Goal: Information Seeking & Learning: Learn about a topic

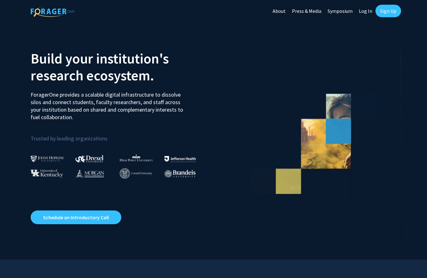
click at [367, 11] on link "Log In" at bounding box center [366, 11] width 20 height 22
select select
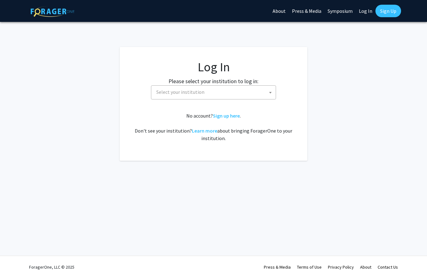
click at [248, 93] on span "Select your institution" at bounding box center [215, 92] width 122 height 13
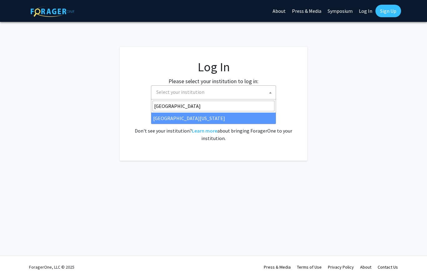
type input "[GEOGRAPHIC_DATA]"
select select "31"
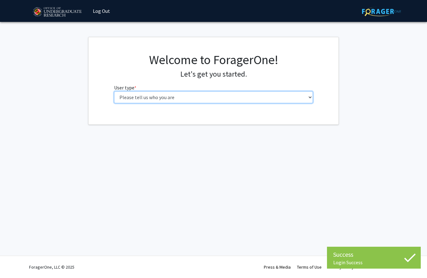
click at [165, 95] on select "Please tell us who you are Undergraduate Student Master's Student Doctoral Cand…" at bounding box center [213, 97] width 199 height 12
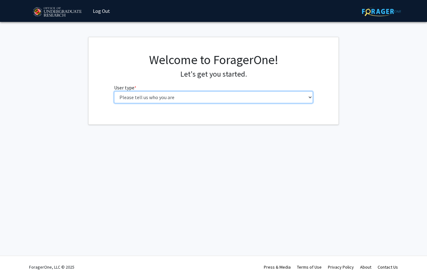
select select "1: undergrad"
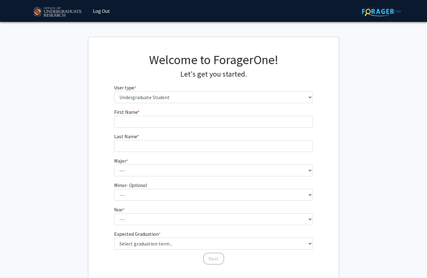
click at [200, 127] on form "First Name * required Last Name * required Major * required --- Accounting Aero…" at bounding box center [213, 183] width 199 height 151
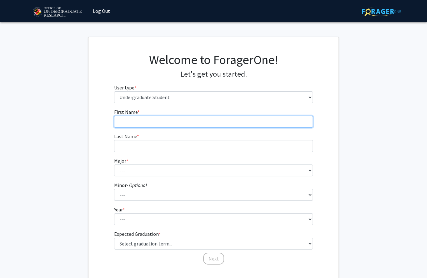
click at [203, 121] on input "First Name * required" at bounding box center [213, 122] width 199 height 12
type input "Fawzan"
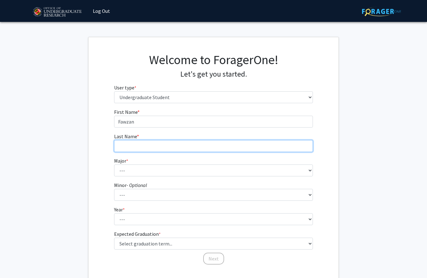
click at [230, 151] on input "Last Name * required" at bounding box center [213, 146] width 199 height 12
type input "Aslam"
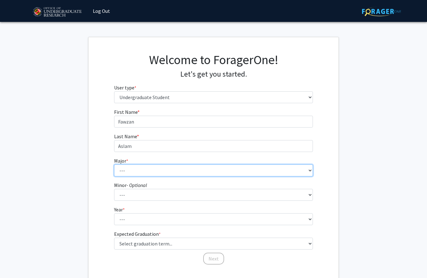
click at [214, 175] on select "--- Accounting Aerospace Engineering African American and Africana Studies Agri…" at bounding box center [213, 171] width 199 height 12
select select "16: 2317"
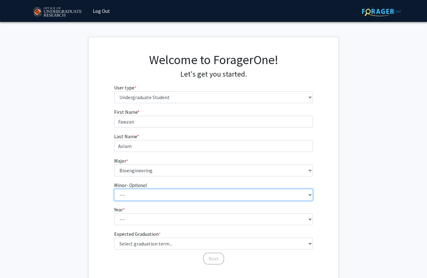
click at [185, 196] on select "--- Actuarial Mathematics Advanced Cybersecurity Experience for Students Africa…" at bounding box center [213, 195] width 199 height 12
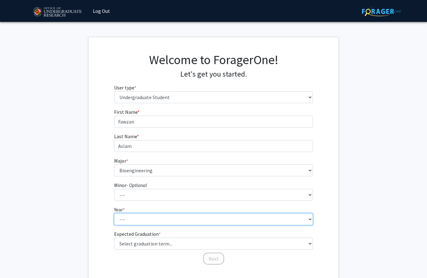
click at [144, 214] on select "--- First-year Sophomore Junior Senior Postbaccalaureate Certificate" at bounding box center [213, 219] width 199 height 12
select select "2: sophomore"
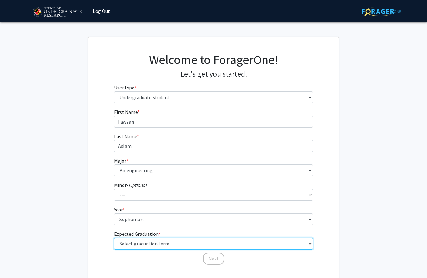
click at [172, 246] on select "Select graduation term... Spring 2025 Summer 2025 Fall 2025 Winter 2025 Spring …" at bounding box center [213, 244] width 199 height 12
click at [196, 239] on select "Select graduation term... Spring 2025 Summer 2025 Fall 2025 Winter 2025 Spring …" at bounding box center [213, 244] width 199 height 12
select select "13: spring_2028"
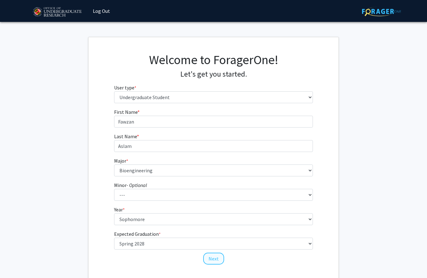
click at [216, 261] on button "Next" at bounding box center [213, 259] width 21 height 12
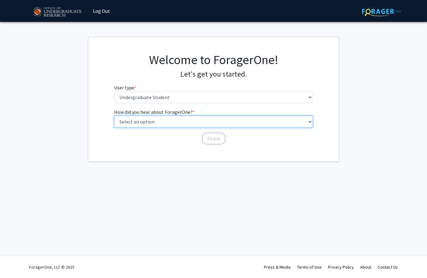
click at [121, 121] on select "Select an option Peer/student recommendation Faculty/staff recommendation Unive…" at bounding box center [213, 122] width 199 height 12
select select "2: faculty_recommendation"
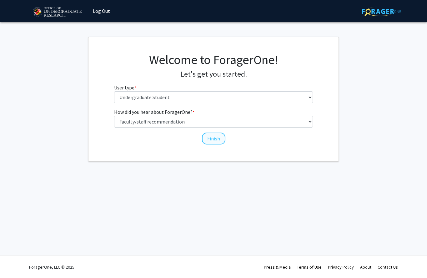
click at [209, 136] on button "Finish" at bounding box center [213, 139] width 23 height 12
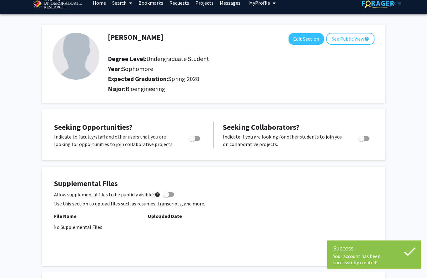
scroll to position [7, 0]
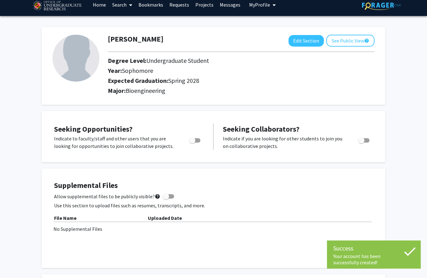
click at [198, 140] on span "Toggle" at bounding box center [194, 140] width 11 height 4
click at [192, 143] on input "Are you actively seeking opportunities?" at bounding box center [192, 143] width 0 height 0
checkbox input "true"
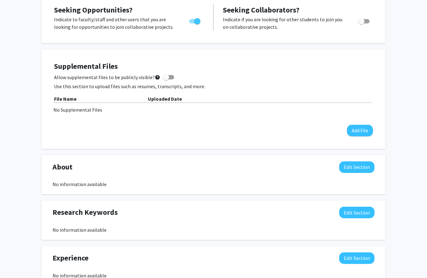
scroll to position [138, 0]
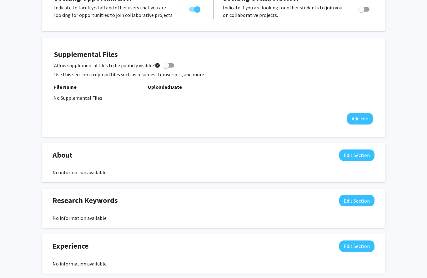
click at [167, 225] on div "Research Keywords Edit Section No information available You may write a maximum…" at bounding box center [214, 208] width 344 height 39
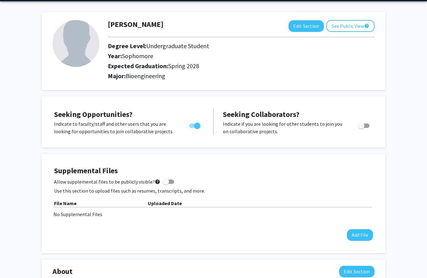
scroll to position [5, 0]
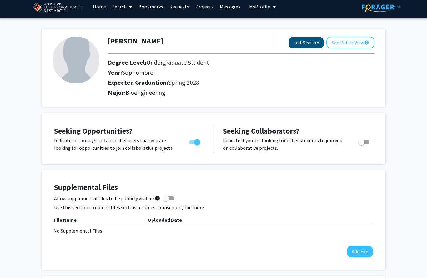
click at [305, 44] on button "Edit Section" at bounding box center [306, 43] width 35 height 12
select select "sophomore"
select select "41: spring_2028"
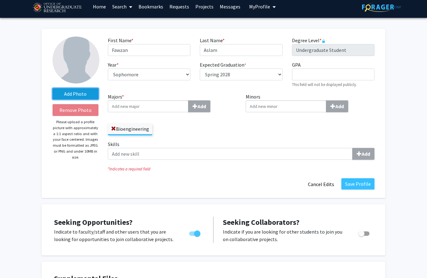
click at [82, 98] on label "Add Photo" at bounding box center [76, 93] width 46 height 11
click at [0, 0] on input "Add Photo" at bounding box center [0, 0] width 0 height 0
click at [0, 0] on html "Skip navigation Home Search Bookmarks Requests Projects Messages My Profile Faw…" at bounding box center [213, 134] width 427 height 278
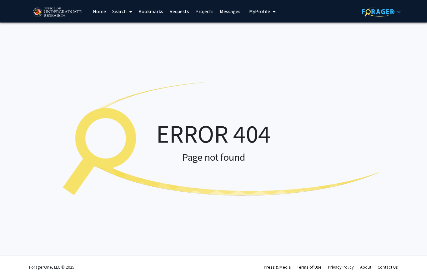
click at [386, 15] on img at bounding box center [381, 12] width 39 height 10
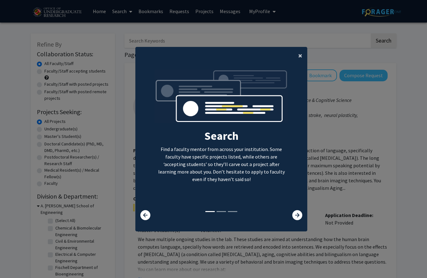
click at [300, 60] on span "×" at bounding box center [300, 56] width 4 height 10
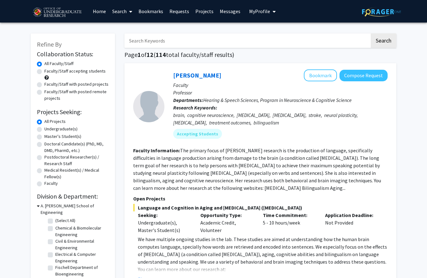
click at [53, 129] on label "Undergraduate(s)" at bounding box center [60, 129] width 33 height 7
click at [48, 129] on input "Undergraduate(s)" at bounding box center [46, 128] width 4 height 4
radio input "true"
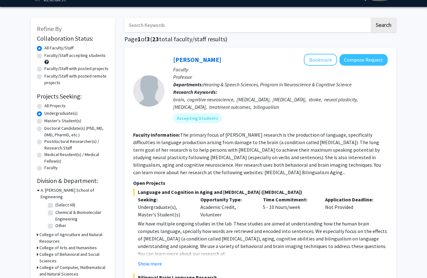
scroll to position [18, 0]
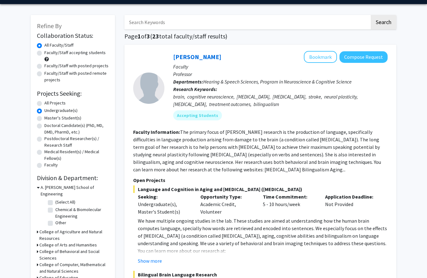
click at [56, 126] on label "Doctoral Candidate(s) (PhD, MD, DMD, PharmD, etc.)" at bounding box center [76, 128] width 64 height 13
click at [48, 126] on input "Doctoral Candidate(s) (PhD, MD, DMD, PharmD, etc.)" at bounding box center [46, 124] width 4 height 4
radio input "true"
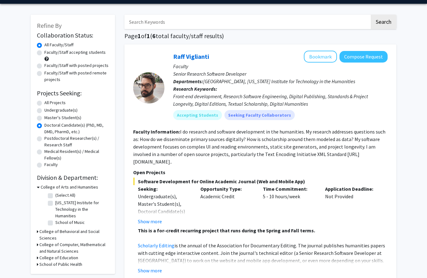
scroll to position [23, 0]
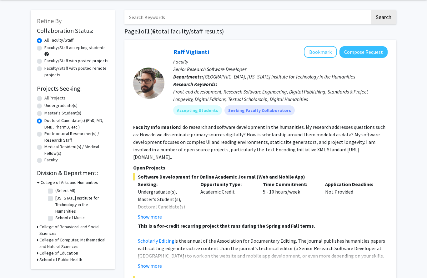
click at [53, 105] on label "Undergraduate(s)" at bounding box center [60, 105] width 33 height 7
click at [48, 105] on input "Undergraduate(s)" at bounding box center [46, 104] width 4 height 4
radio input "true"
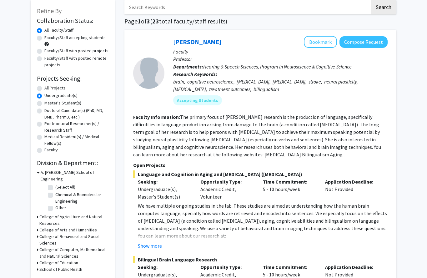
scroll to position [79, 0]
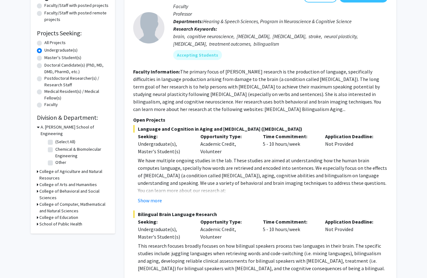
click at [55, 146] on label "Chemical & Biomolecular Engineering" at bounding box center [81, 152] width 52 height 13
click at [55, 146] on input "Chemical & Biomolecular Engineering" at bounding box center [57, 148] width 4 height 4
checkbox input "true"
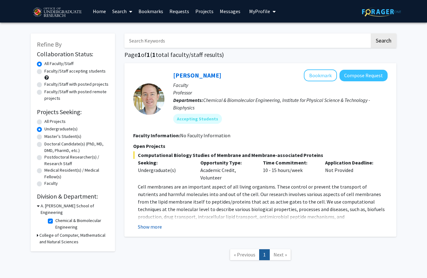
click at [154, 226] on button "Show more" at bounding box center [150, 227] width 24 height 8
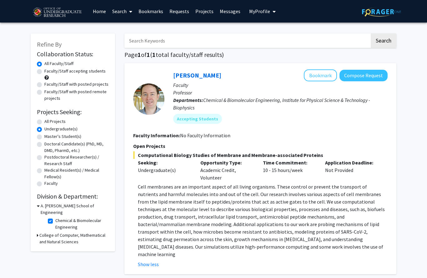
click at [44, 71] on label "Faculty/Staff accepting students" at bounding box center [74, 71] width 61 height 7
click at [44, 71] on input "Faculty/Staff accepting students" at bounding box center [46, 70] width 4 height 4
radio input "true"
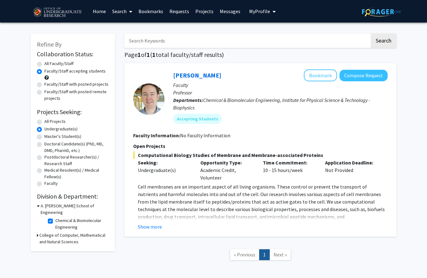
click at [44, 65] on label "All Faculty/Staff" at bounding box center [58, 63] width 29 height 7
click at [44, 64] on input "All Faculty/Staff" at bounding box center [46, 62] width 4 height 4
radio input "true"
click at [55, 217] on label "Chemical & Biomolecular Engineering" at bounding box center [81, 223] width 52 height 13
click at [55, 217] on input "Chemical & Biomolecular Engineering" at bounding box center [57, 219] width 4 height 4
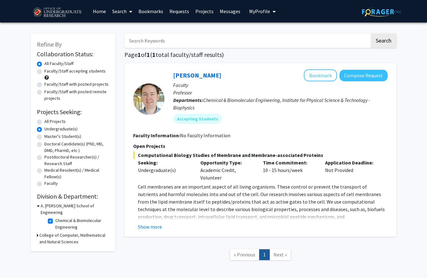
checkbox input "false"
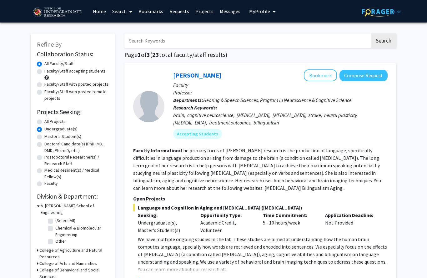
click at [55, 217] on label "(Select All)" at bounding box center [65, 220] width 20 height 7
click at [55, 217] on input "(Select All)" at bounding box center [57, 219] width 4 height 4
checkbox input "true"
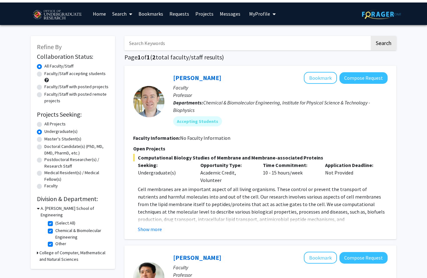
scroll to position [45, 0]
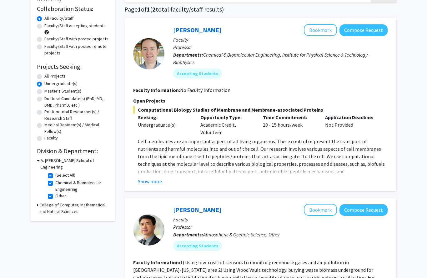
click at [72, 202] on h3 "College of Computer, Mathematical and Natural Sciences" at bounding box center [73, 208] width 69 height 13
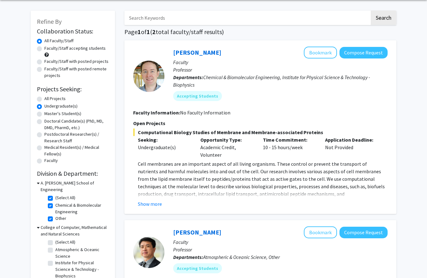
scroll to position [19, 0]
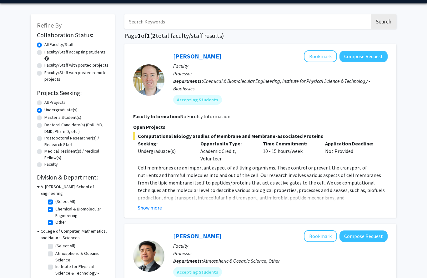
click at [54, 152] on label "Medical Resident(s) / Medical Fellow(s)" at bounding box center [76, 154] width 64 height 13
click at [48, 152] on input "Medical Resident(s) / Medical Fellow(s)" at bounding box center [46, 150] width 4 height 4
radio input "true"
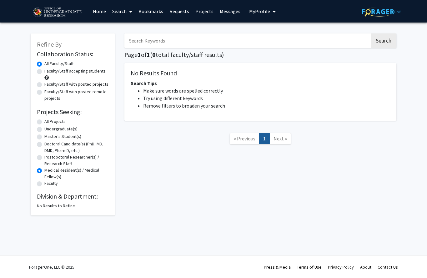
click at [50, 129] on label "Undergraduate(s)" at bounding box center [60, 129] width 33 height 7
click at [48, 129] on input "Undergraduate(s)" at bounding box center [46, 128] width 4 height 4
radio input "true"
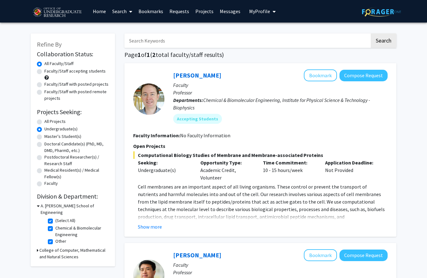
click at [52, 84] on label "Faculty/Staff with posted projects" at bounding box center [76, 84] width 64 height 7
click at [48, 84] on input "Faculty/Staff with posted projects" at bounding box center [46, 83] width 4 height 4
radio input "true"
click at [47, 89] on label "Faculty/Staff with posted remote projects" at bounding box center [76, 95] width 64 height 13
click at [47, 89] on input "Faculty/Staff with posted remote projects" at bounding box center [46, 91] width 4 height 4
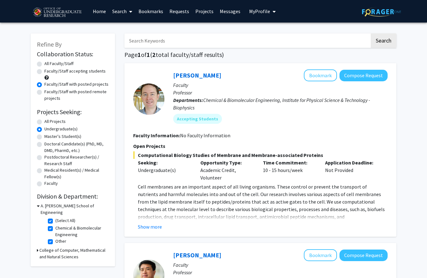
radio input "true"
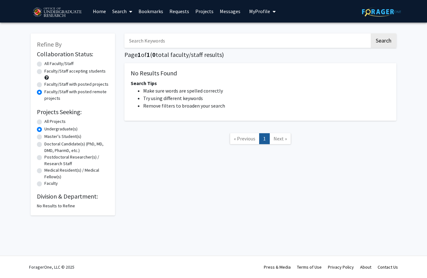
click at [50, 64] on label "All Faculty/Staff" at bounding box center [58, 63] width 29 height 7
click at [48, 64] on input "All Faculty/Staff" at bounding box center [46, 62] width 4 height 4
radio input "true"
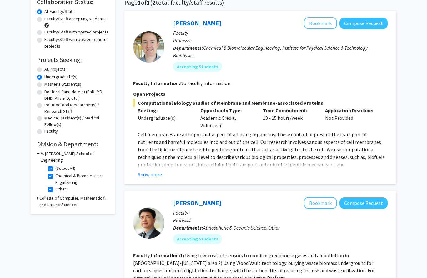
scroll to position [41, 0]
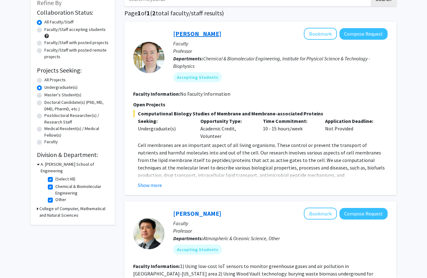
click at [186, 33] on link "Jeffery Klauda" at bounding box center [197, 34] width 48 height 8
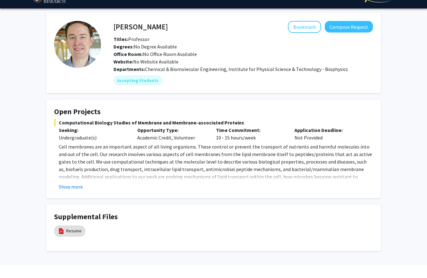
drag, startPoint x: 189, startPoint y: 99, endPoint x: 182, endPoint y: 116, distance: 17.7
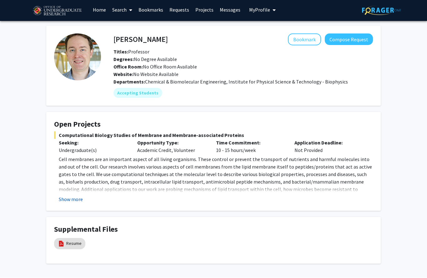
click at [75, 197] on button "Show more" at bounding box center [71, 200] width 24 height 8
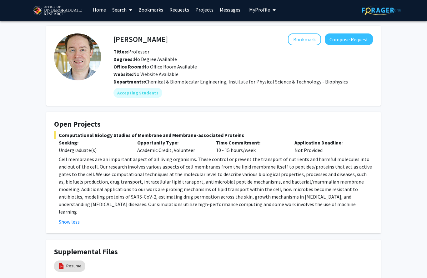
scroll to position [4, 0]
